Goal: Information Seeking & Learning: Understand process/instructions

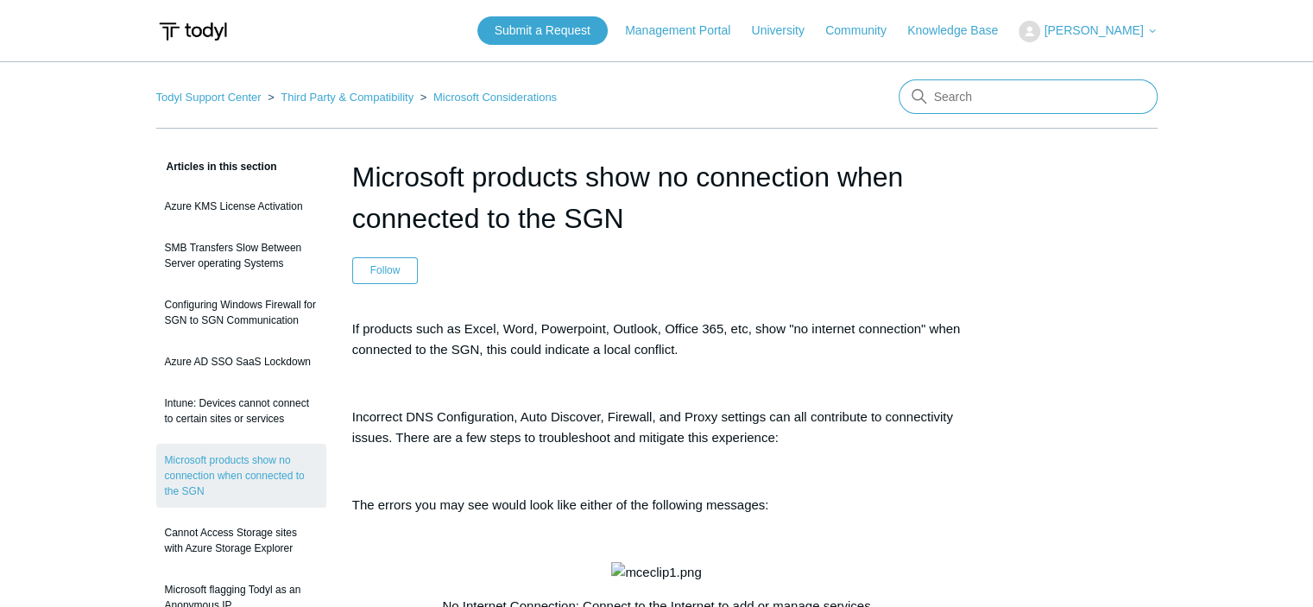
click at [969, 101] on input "Search" at bounding box center [1027, 96] width 259 height 35
type input "cmd uninstall sgn"
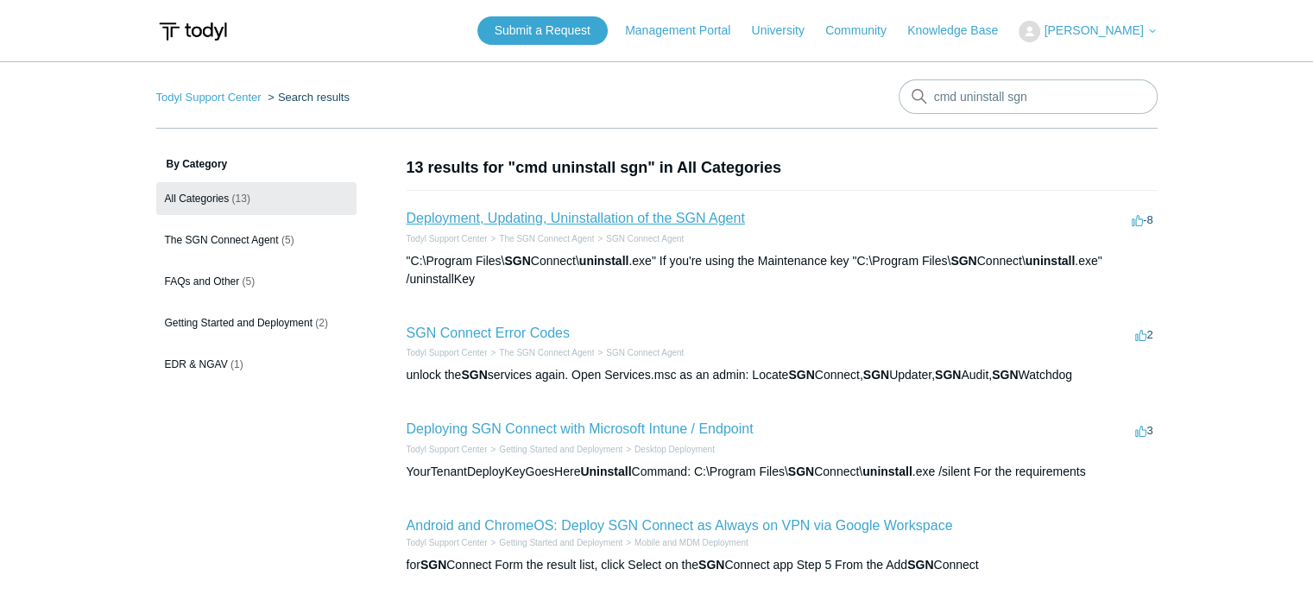
click at [679, 211] on link "Deployment, Updating, Uninstallation of the SGN Agent" at bounding box center [575, 218] width 338 height 15
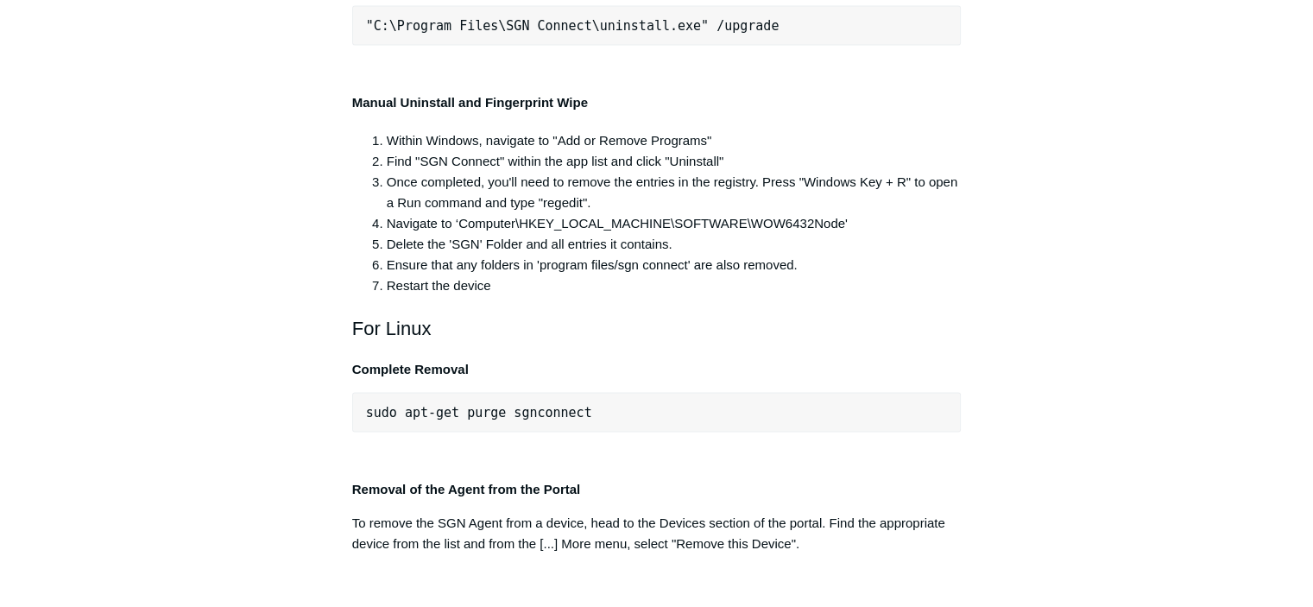
scroll to position [3474, 0]
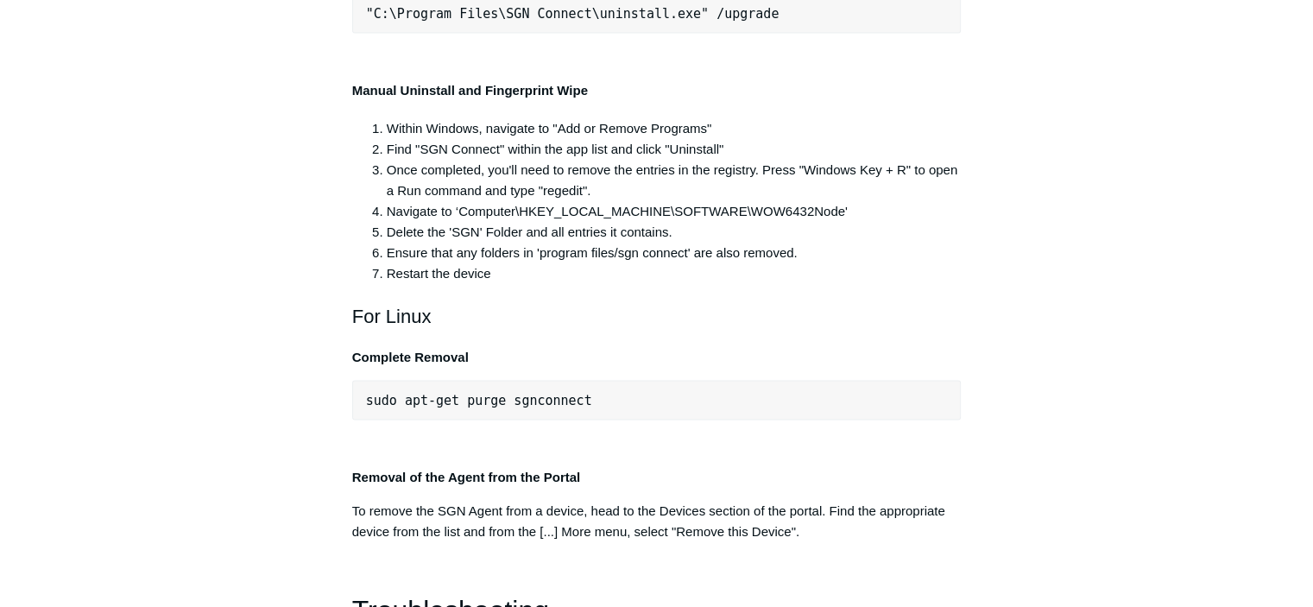
drag, startPoint x: 780, startPoint y: 334, endPoint x: 365, endPoint y: 328, distance: 415.1
copy pre ""C:\Program Files\SGN Connect\uninstall.exe" /uninstallKey"
